Goal: Find specific page/section: Find specific page/section

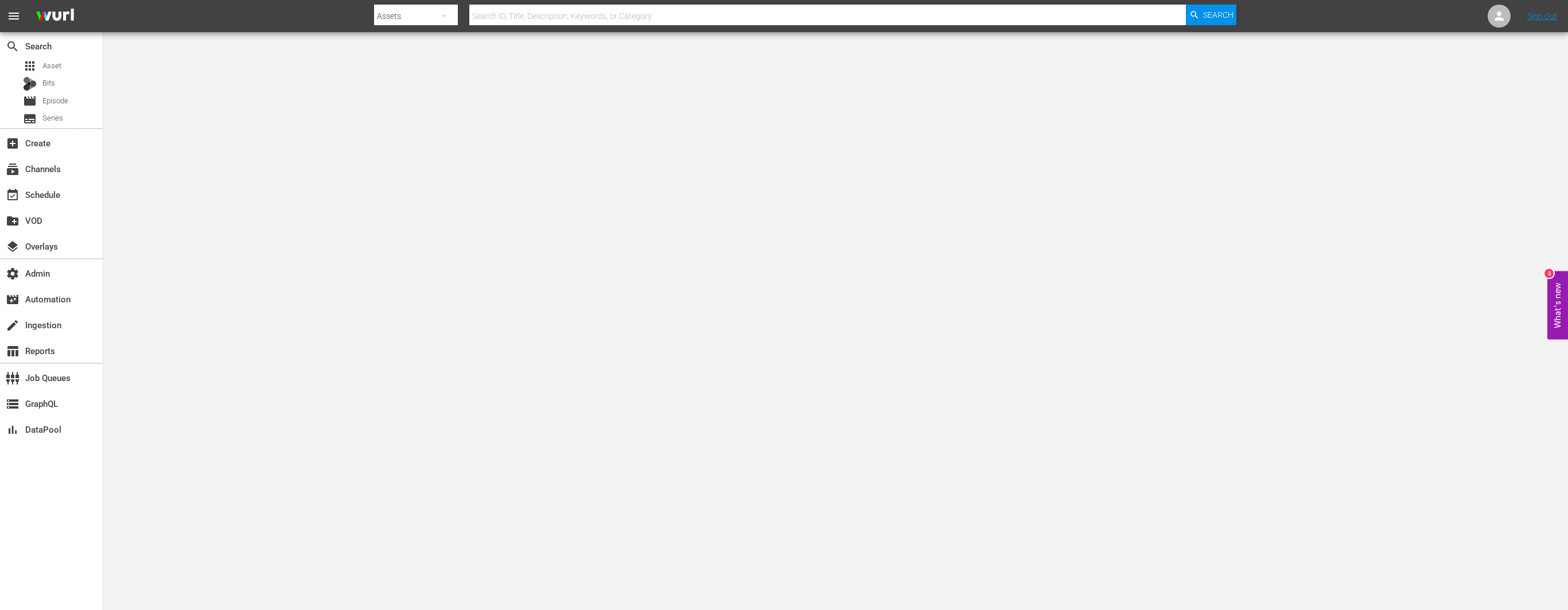
click at [501, 29] on div at bounding box center [805, 27] width 863 height 5
click at [509, 21] on input "text" at bounding box center [827, 16] width 716 height 27
click at [428, 16] on div "Assets" at bounding box center [416, 16] width 84 height 32
click at [421, 45] on div "Channels" at bounding box center [410, 48] width 46 height 18
click at [539, 18] on input "text" at bounding box center [827, 16] width 716 height 27
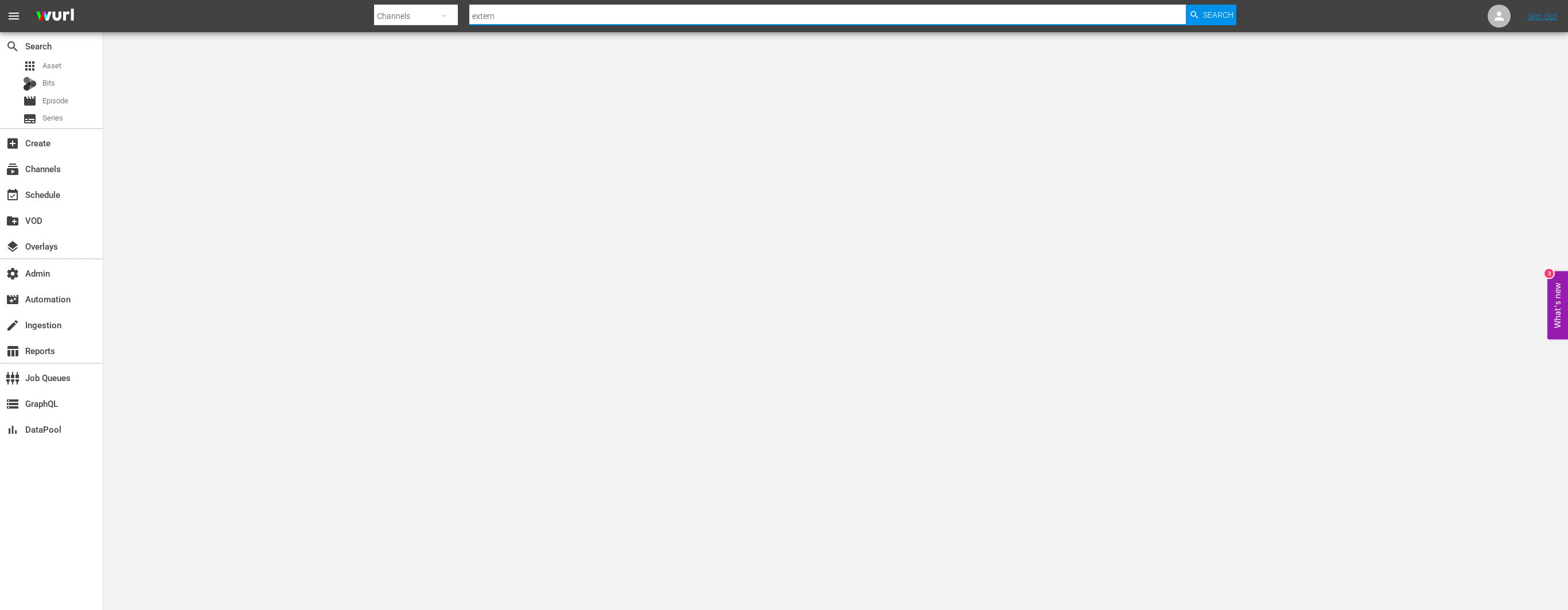
type input "externa"
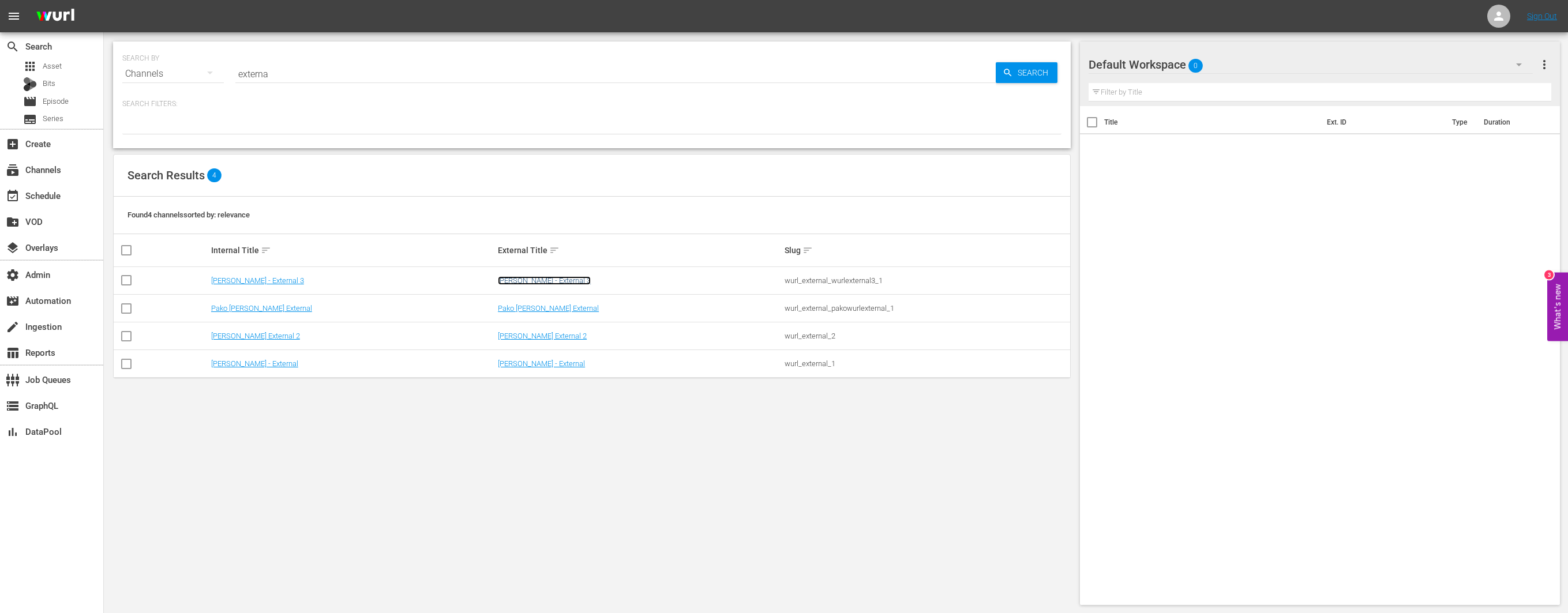
click at [513, 280] on link "[PERSON_NAME] - External 3" at bounding box center [544, 280] width 93 height 9
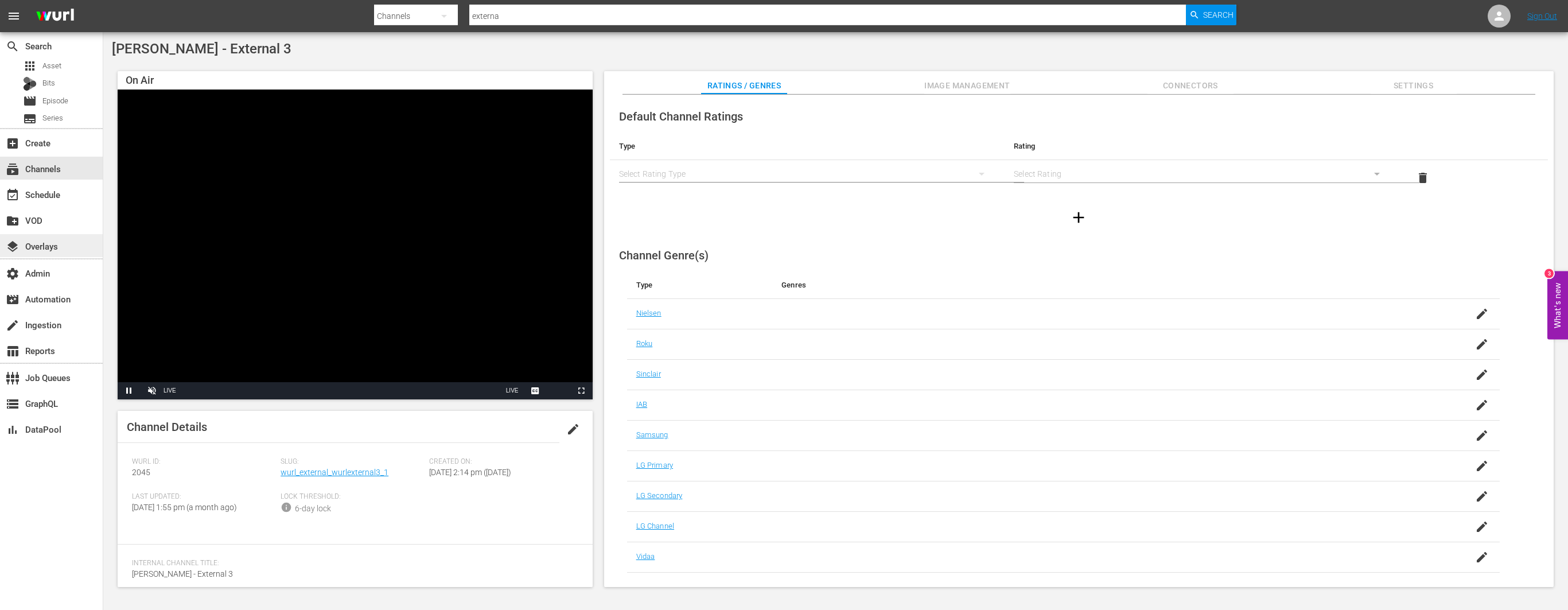
click at [51, 239] on div "layers Overlays" at bounding box center [32, 244] width 65 height 10
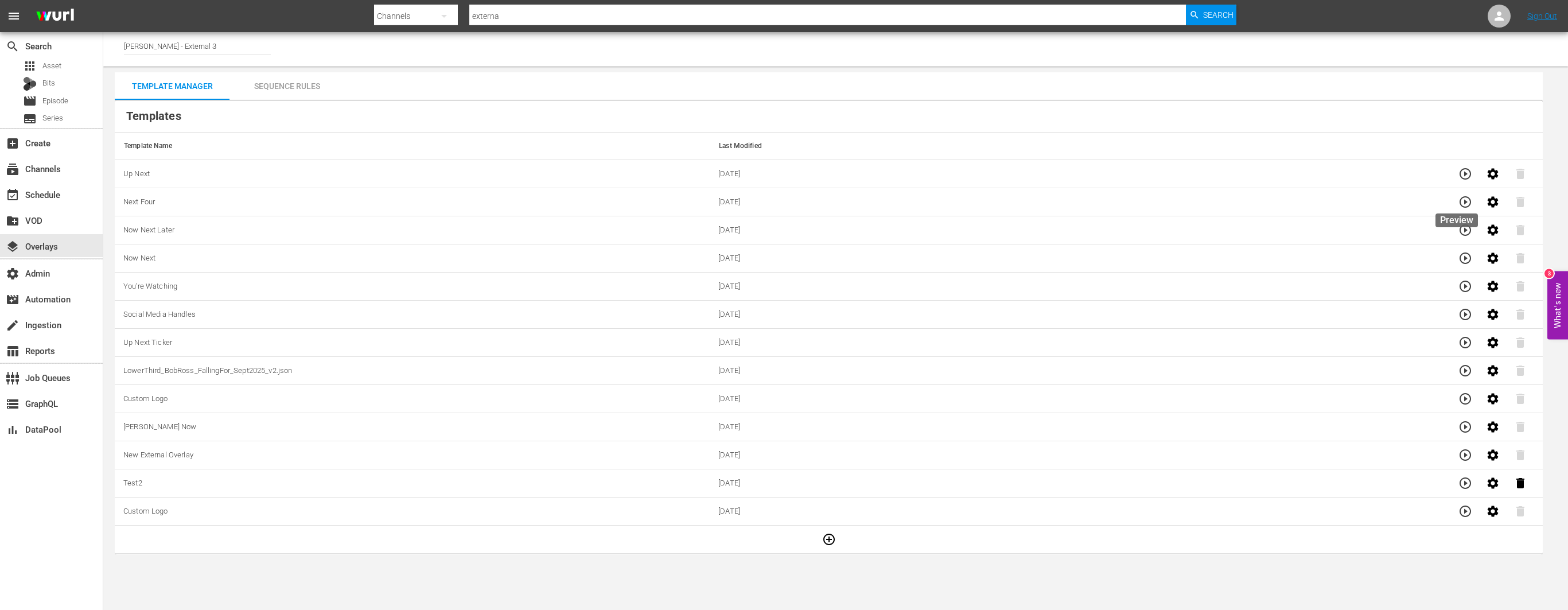
click at [1452, 202] on button "button" at bounding box center [1465, 202] width 27 height 27
